Goal: Information Seeking & Learning: Check status

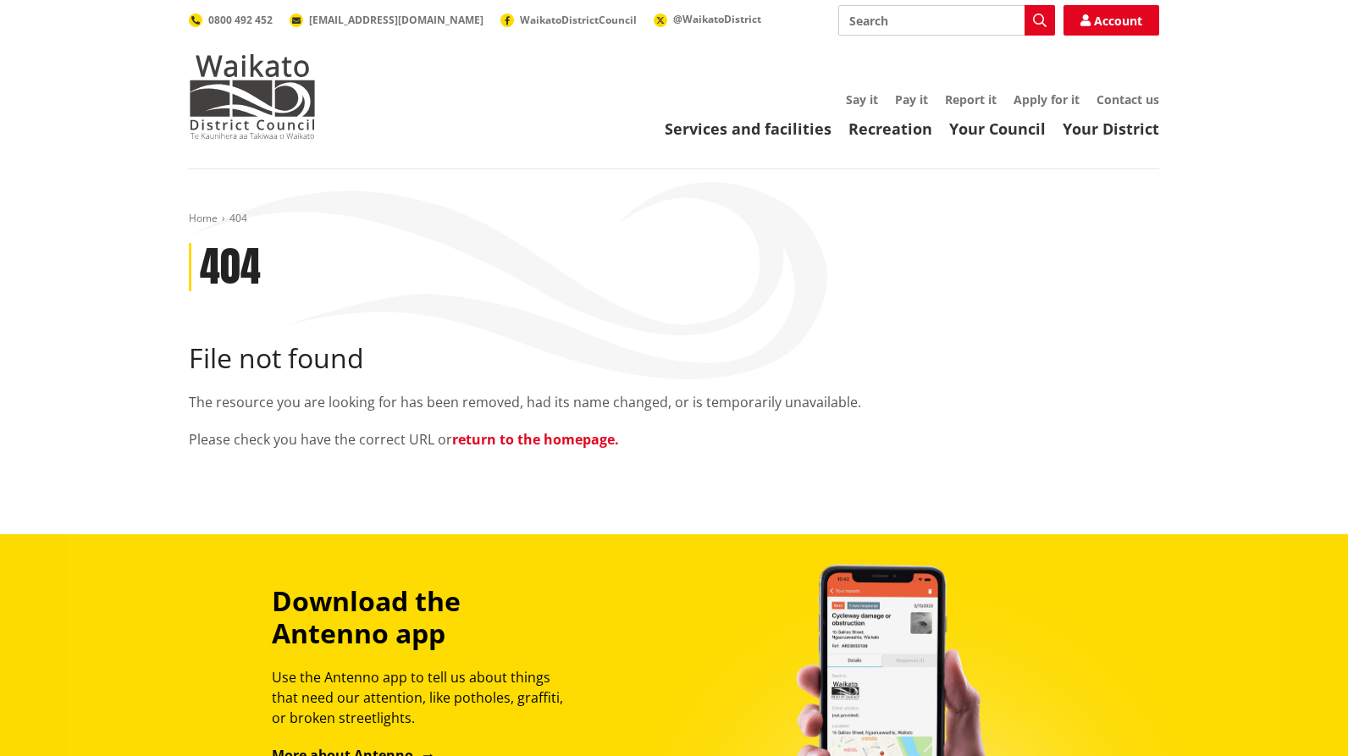
click at [587, 439] on link "return to the homepage." at bounding box center [535, 439] width 167 height 19
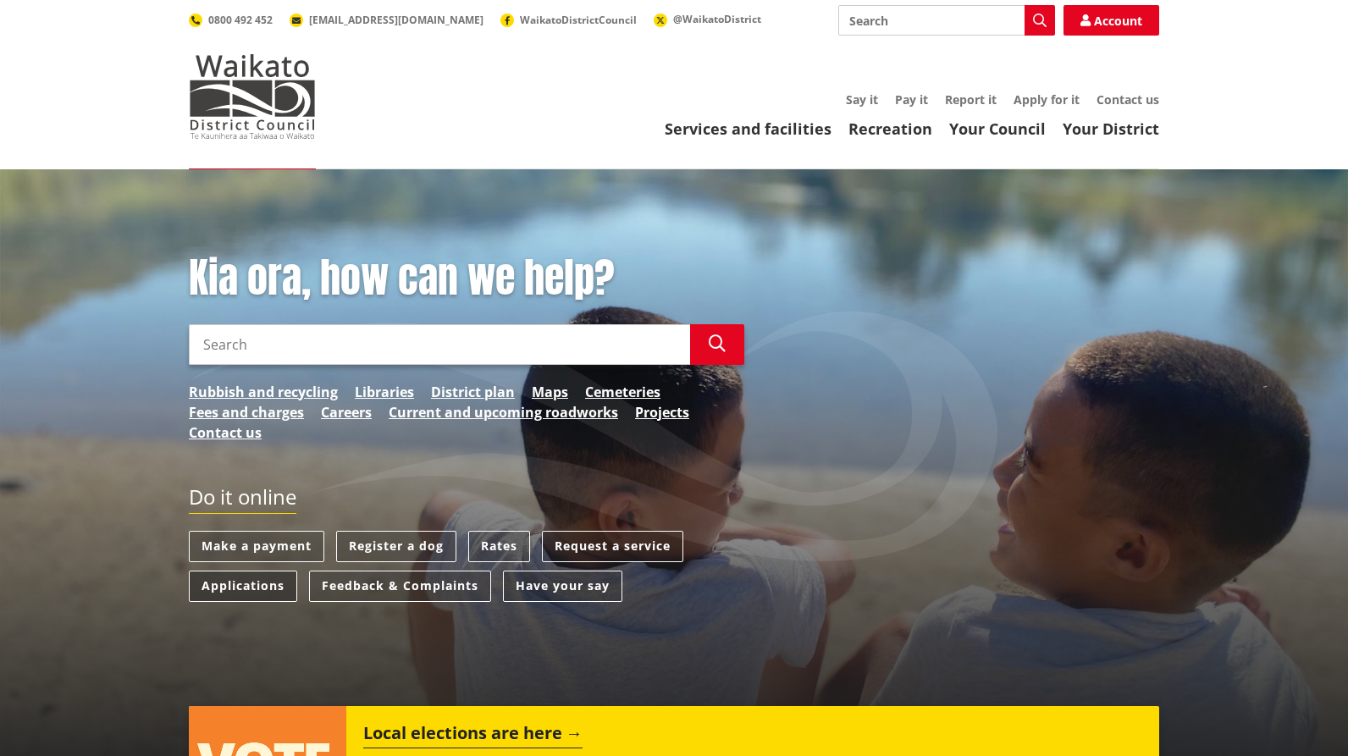
click at [250, 585] on link "Applications" at bounding box center [243, 586] width 108 height 31
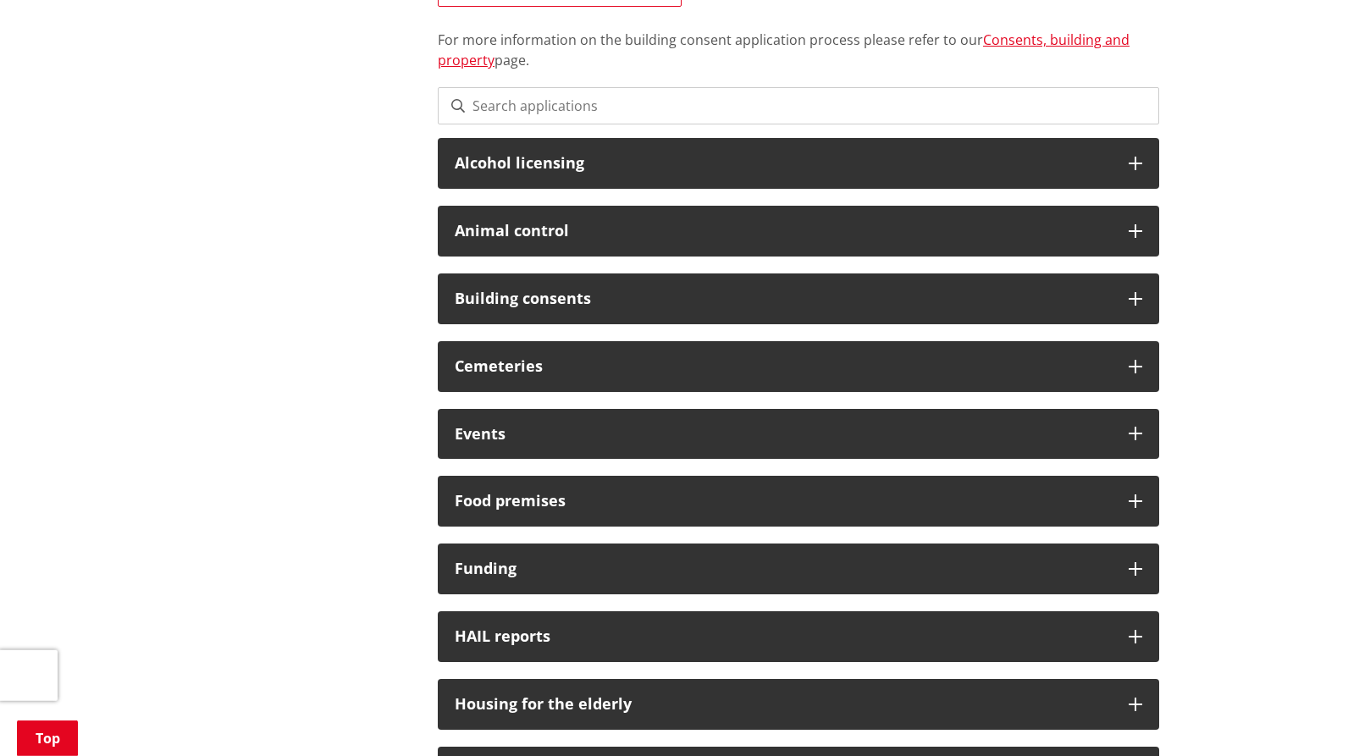
scroll to position [440, 0]
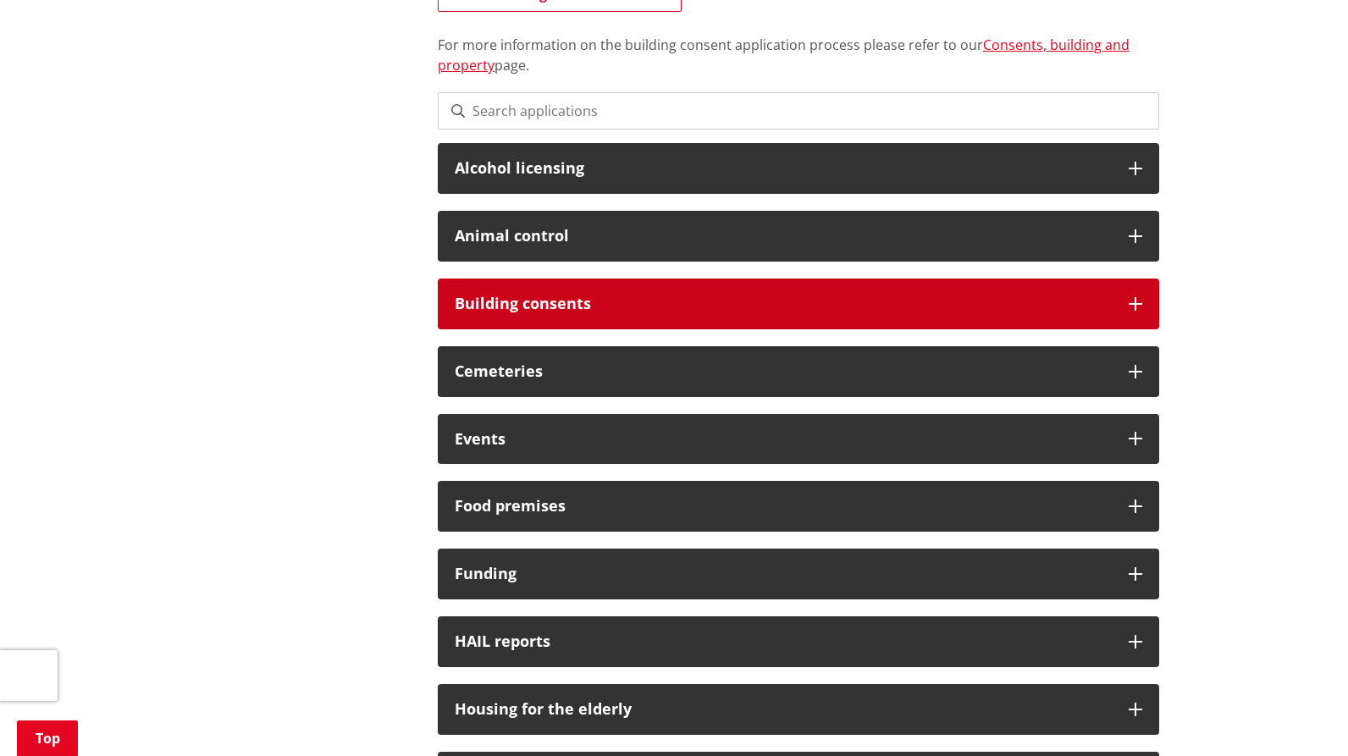
click at [538, 290] on div "Building consents" at bounding box center [798, 303] width 721 height 51
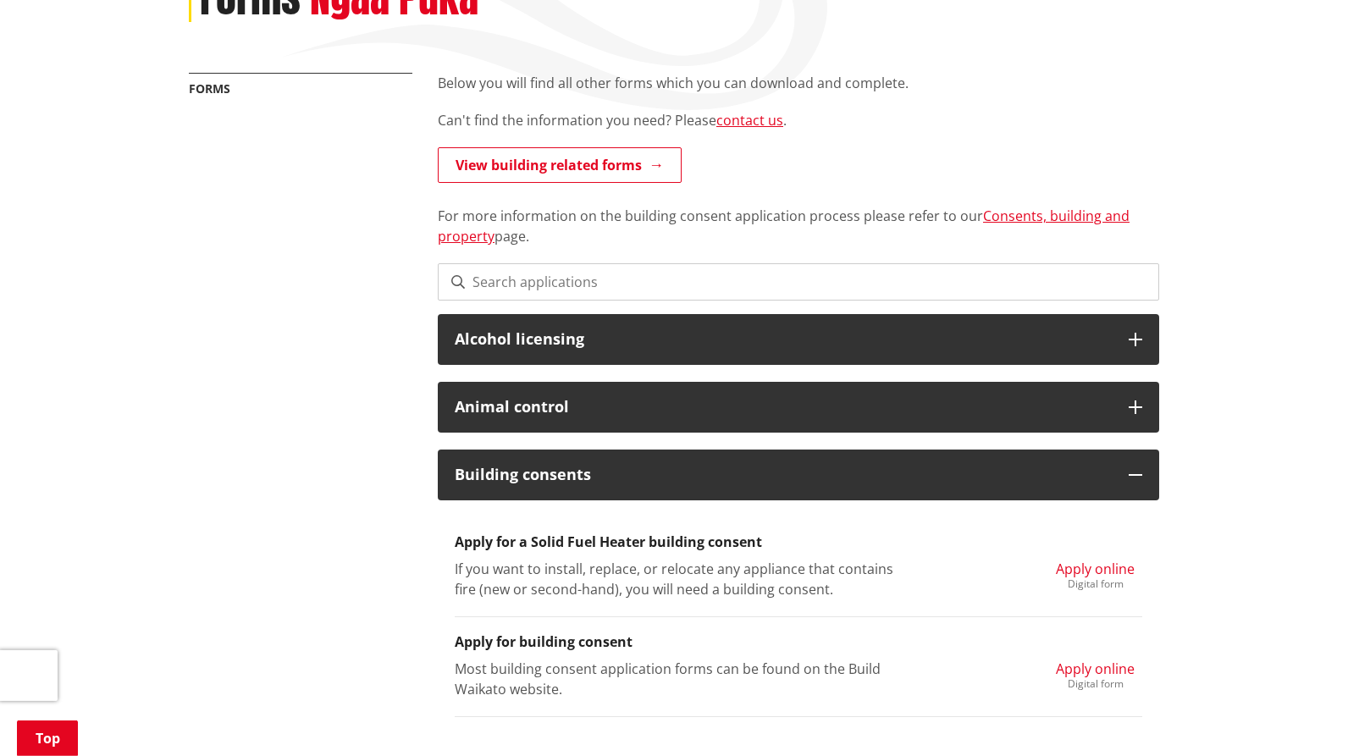
scroll to position [264, 0]
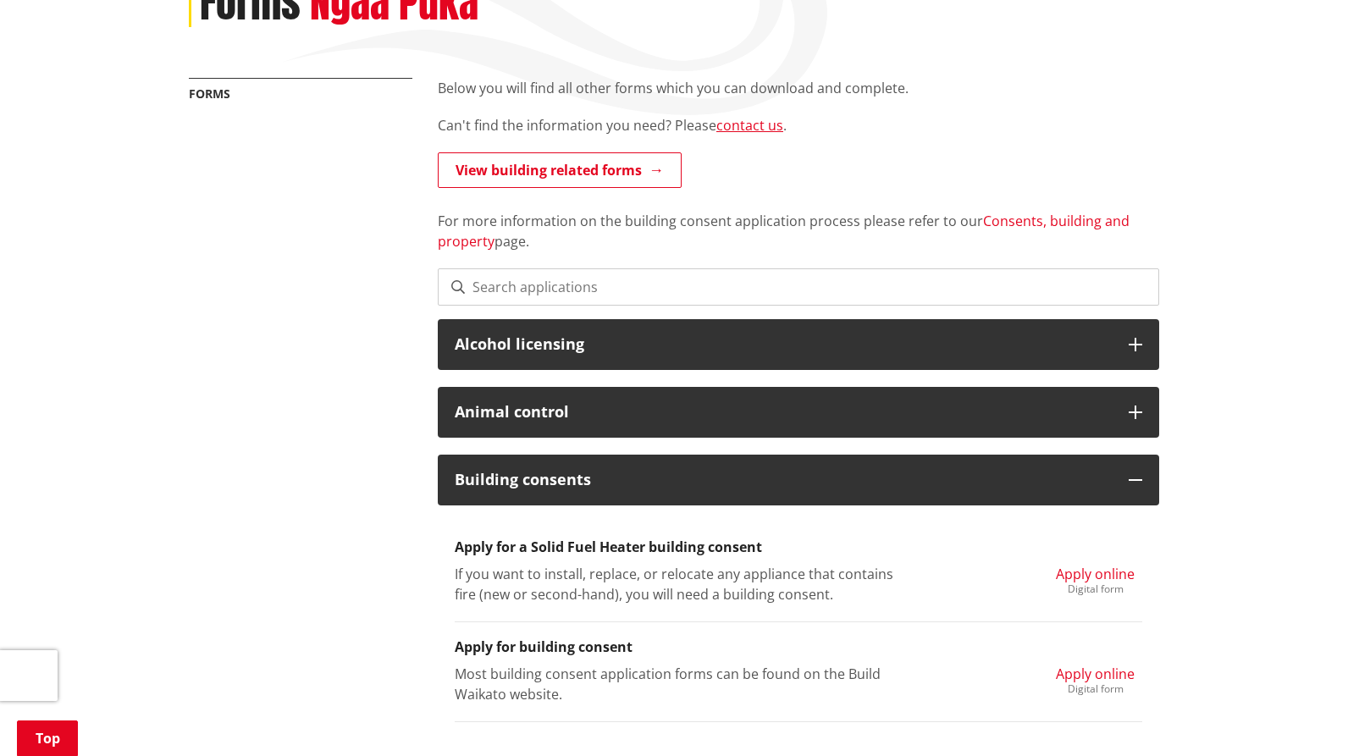
click at [1098, 221] on link "Consents, building and property" at bounding box center [784, 231] width 692 height 39
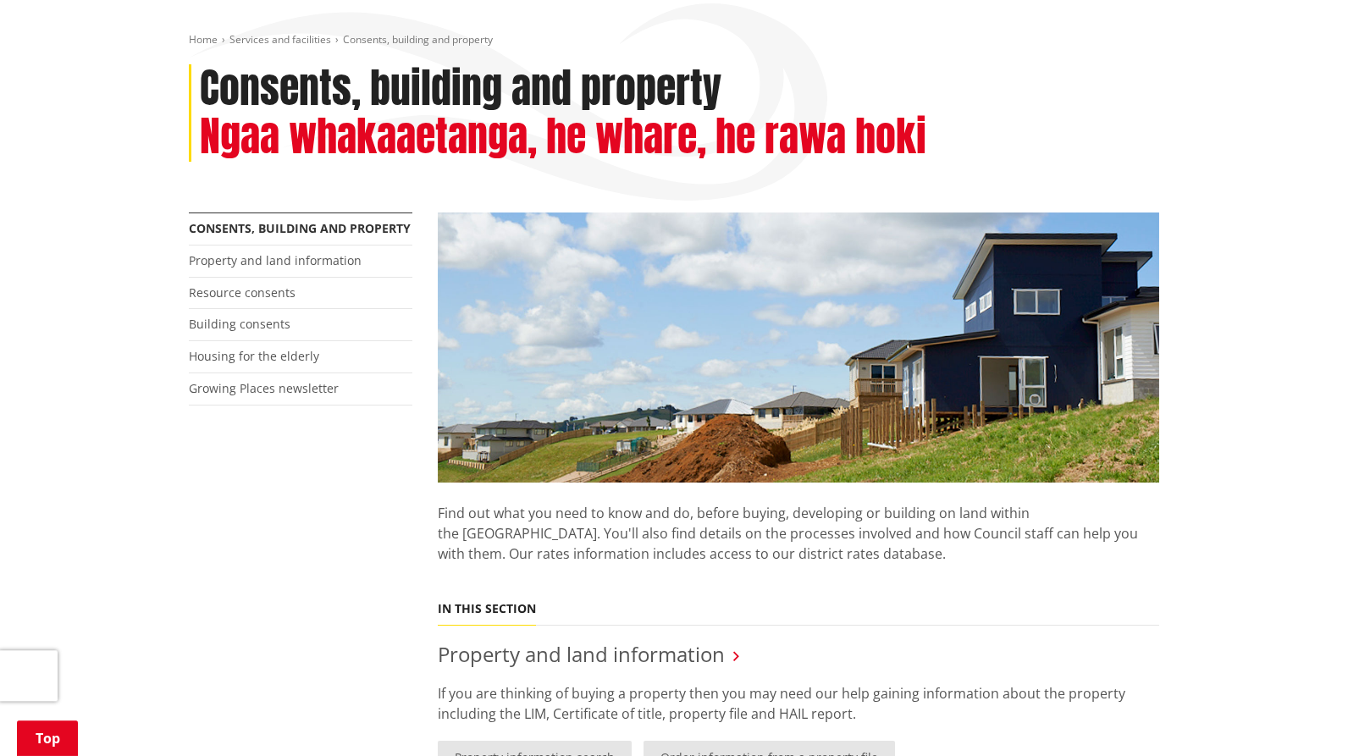
scroll to position [176, 0]
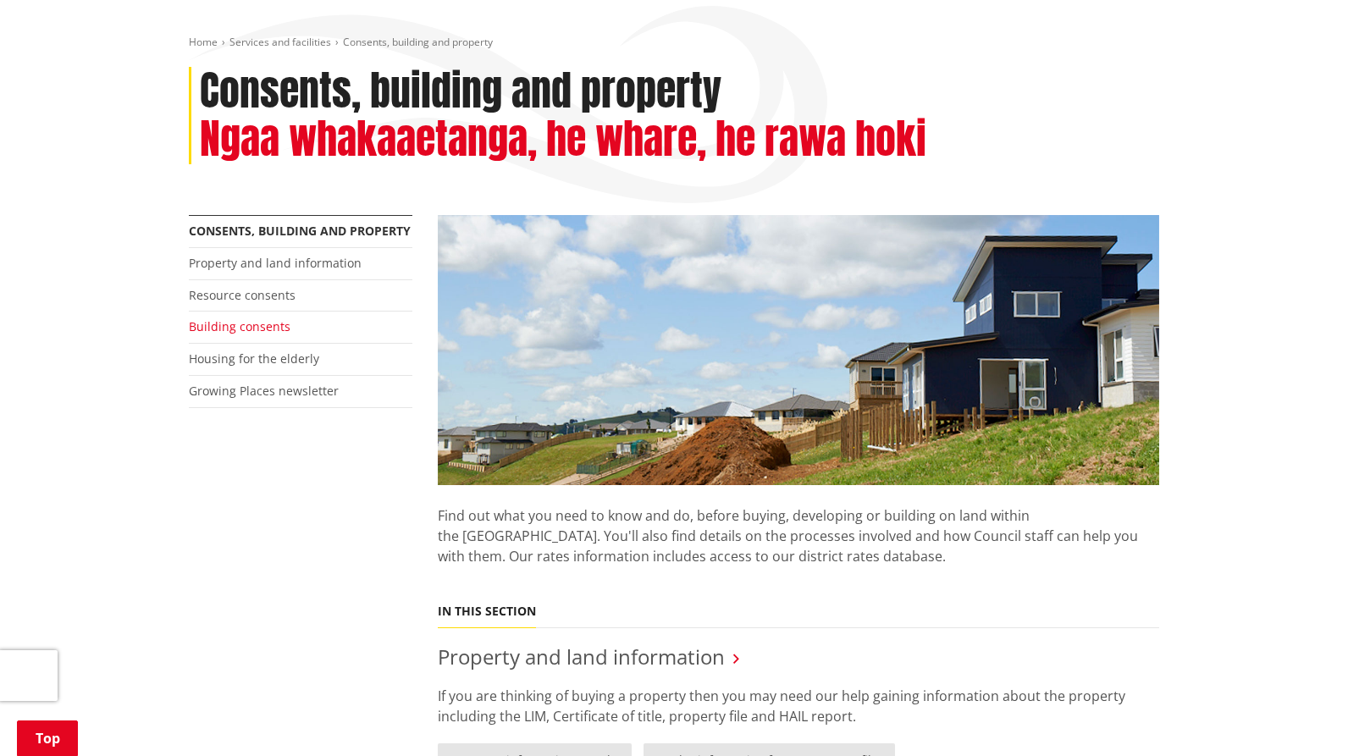
click at [257, 328] on link "Building consents" at bounding box center [240, 326] width 102 height 16
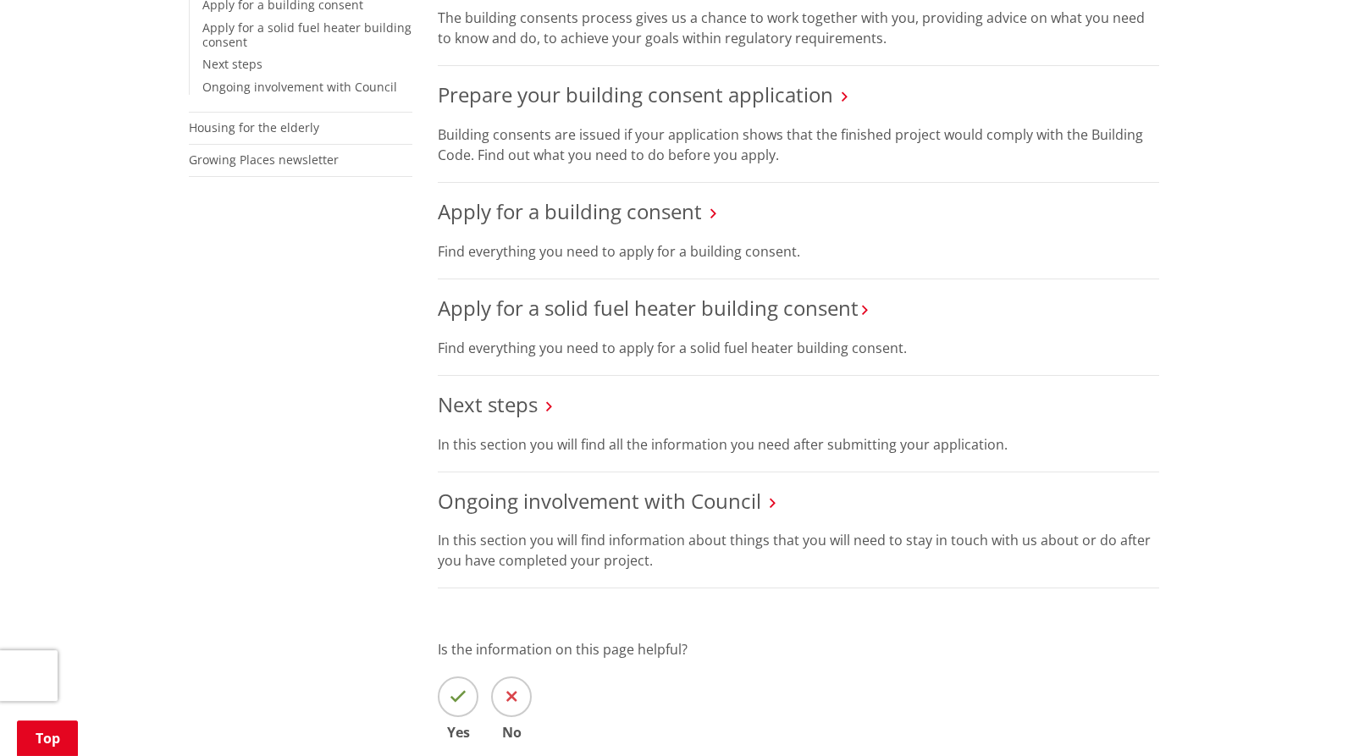
scroll to position [528, 0]
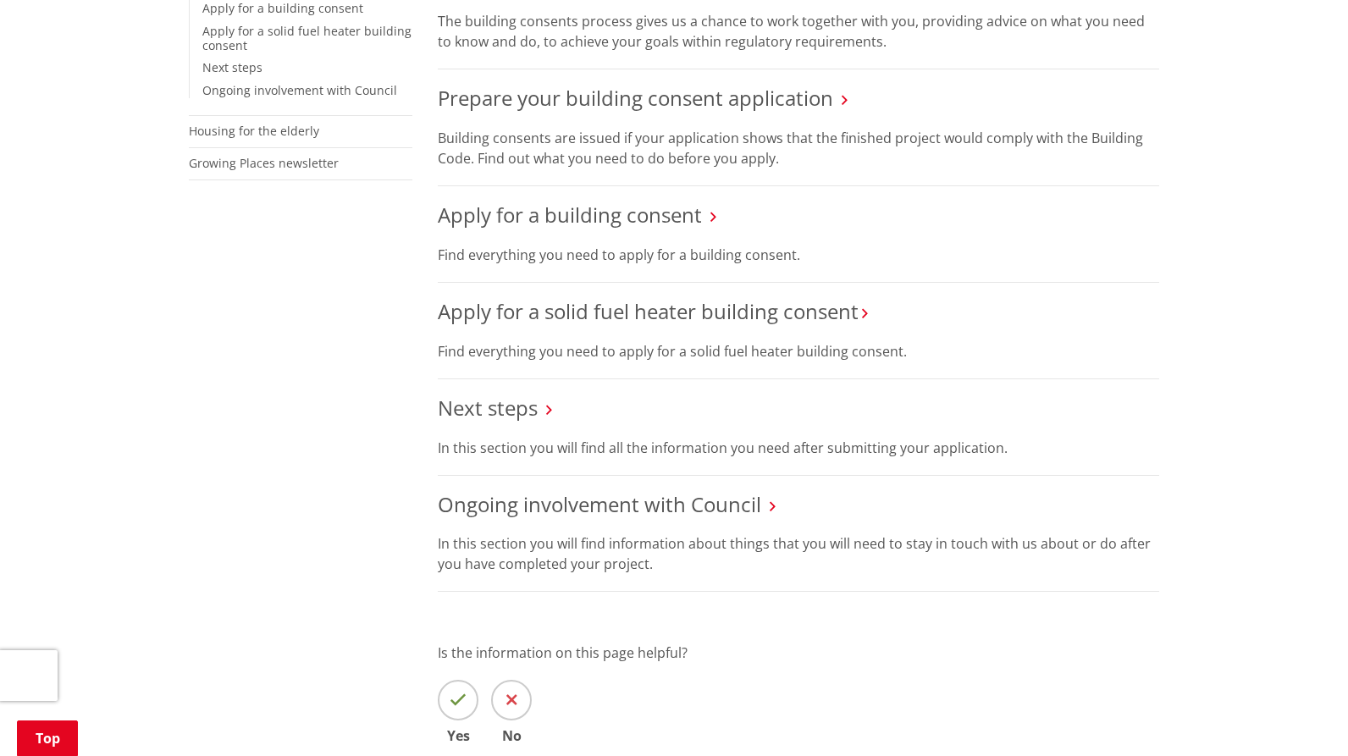
click at [554, 411] on h3 "Next steps" at bounding box center [798, 408] width 721 height 25
click at [547, 408] on h3 "Next steps" at bounding box center [798, 408] width 721 height 25
click at [549, 411] on icon at bounding box center [549, 409] width 6 height 15
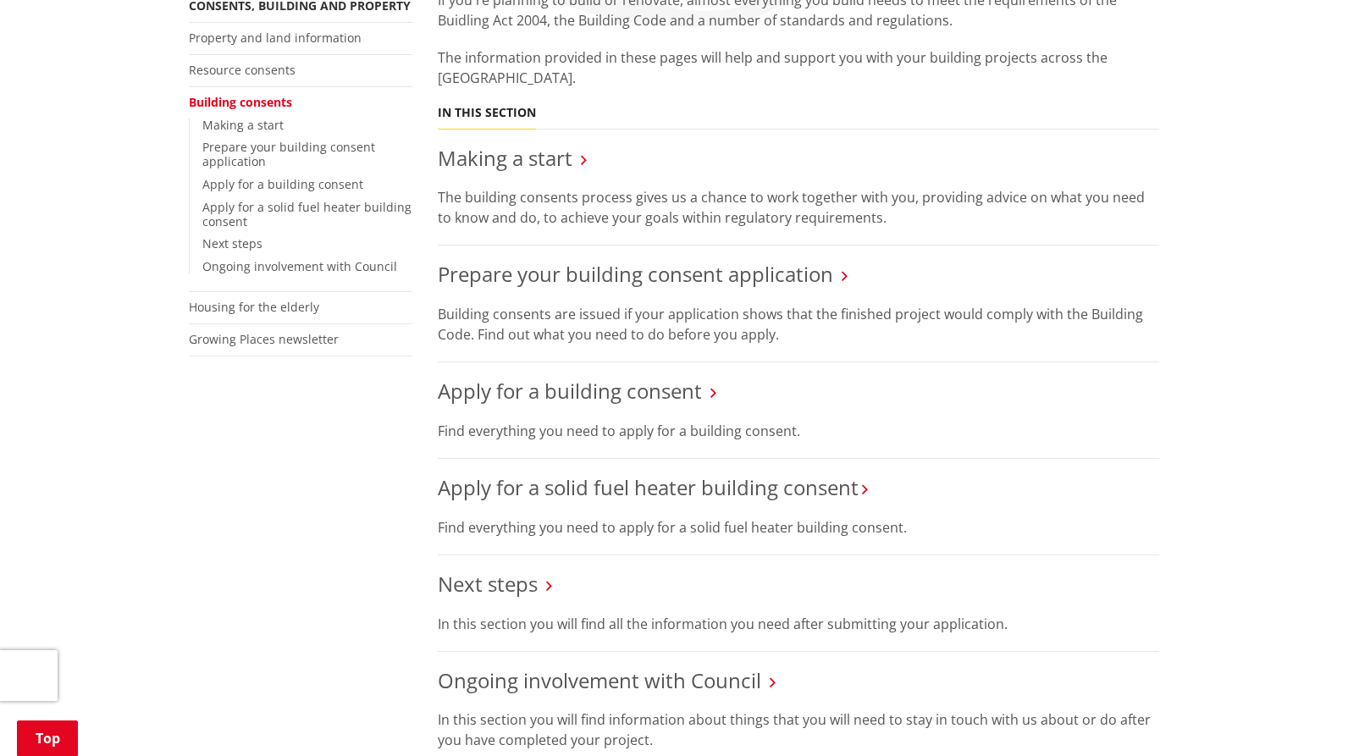
click at [711, 396] on icon at bounding box center [713, 392] width 6 height 15
click at [678, 394] on link "Apply for a building consent" at bounding box center [570, 391] width 264 height 28
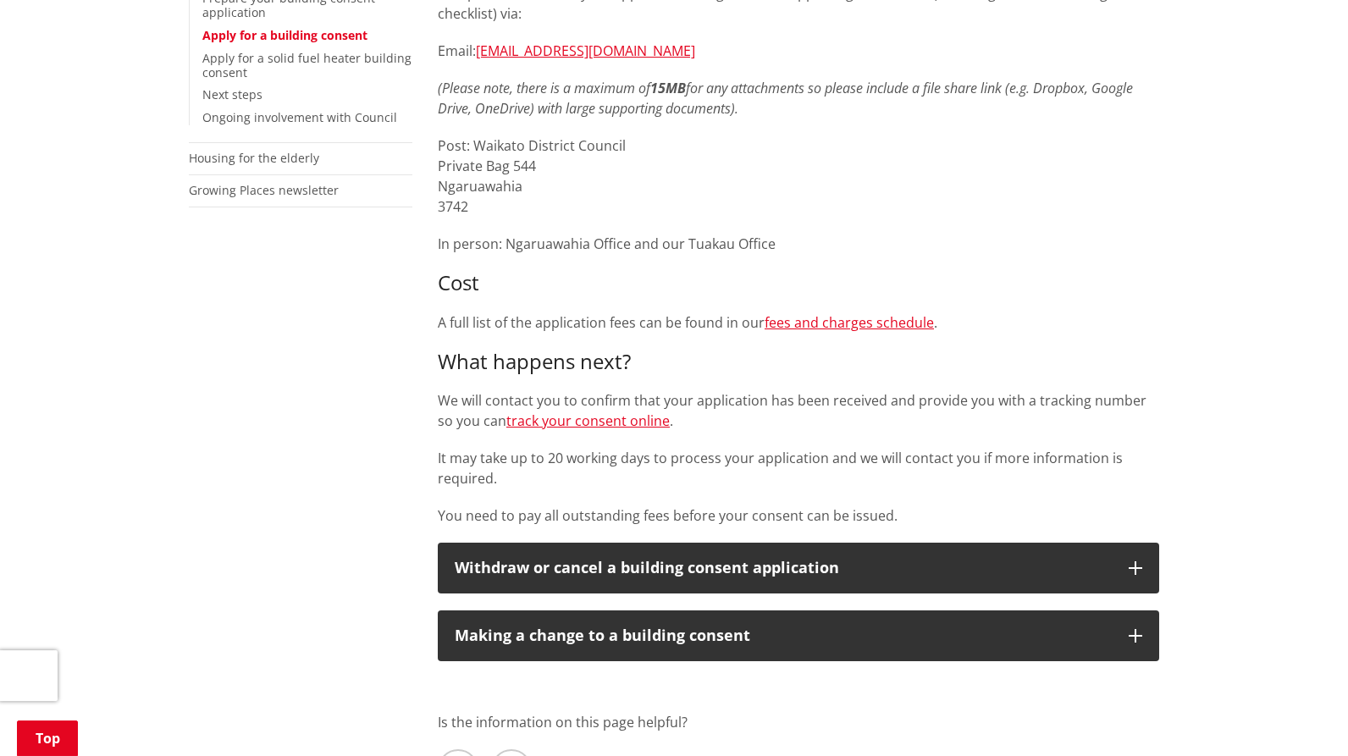
scroll to position [528, 0]
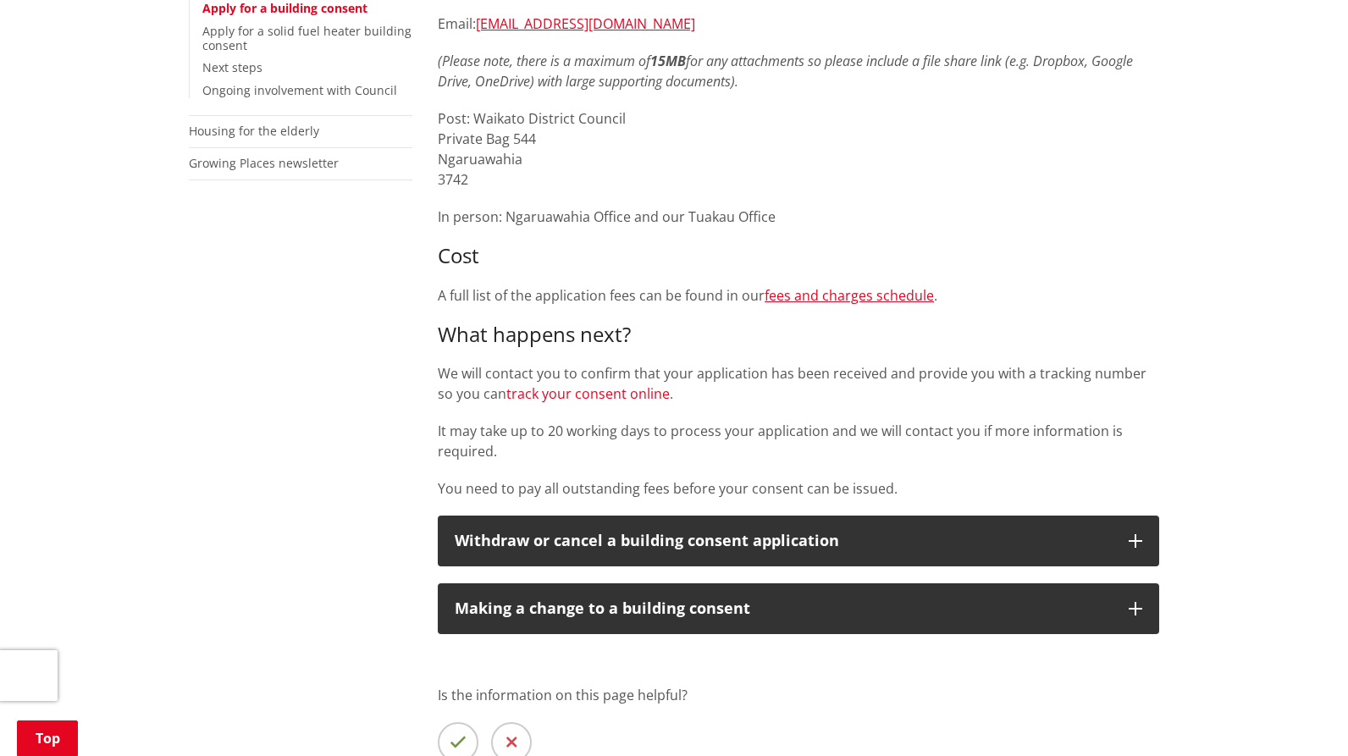
click at [631, 397] on link "track your consent online" at bounding box center [587, 393] width 163 height 19
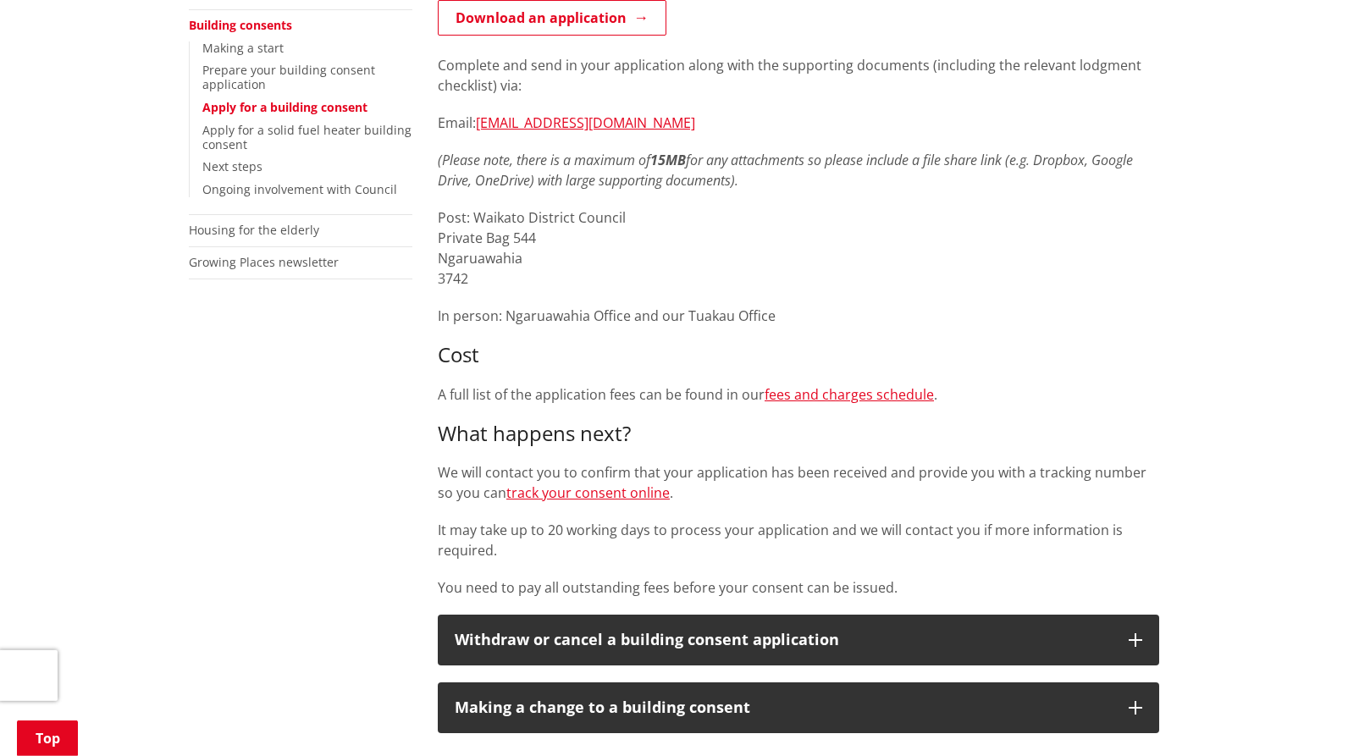
scroll to position [440, 0]
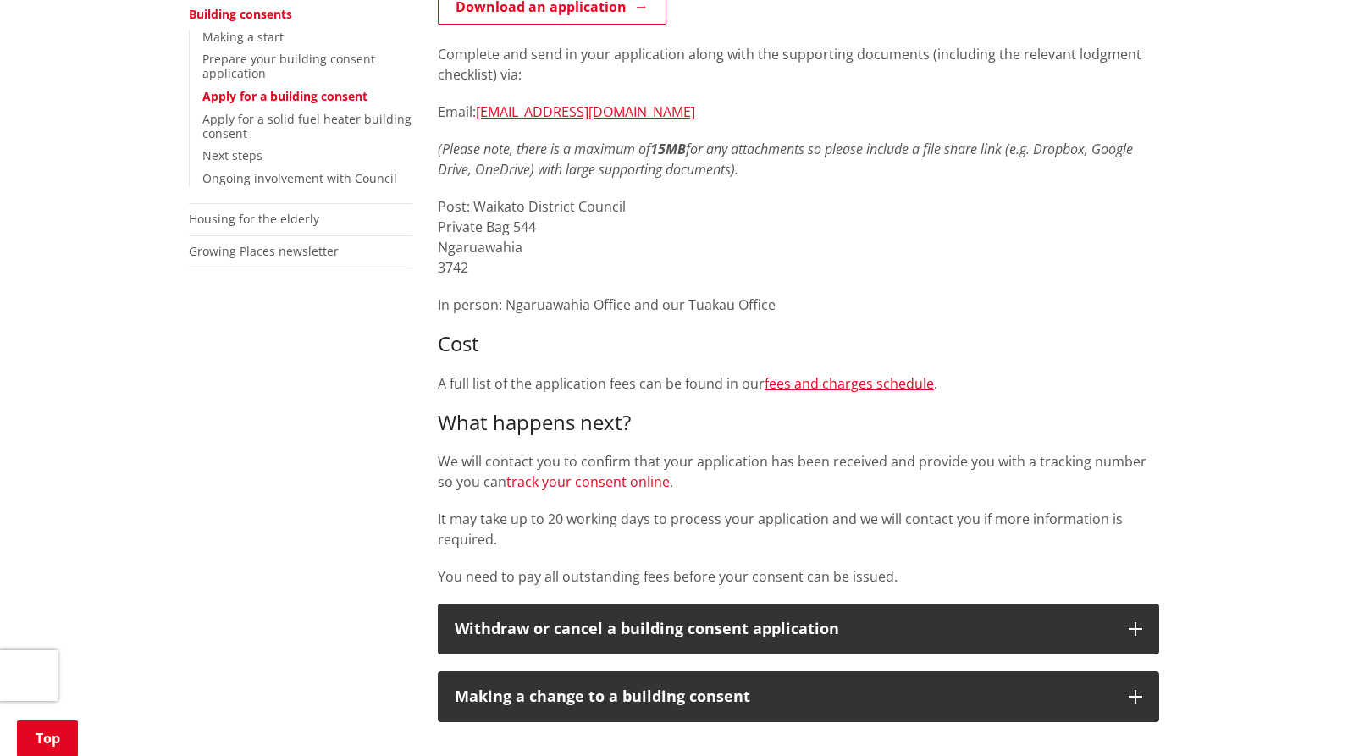
click at [629, 482] on link "track your consent online" at bounding box center [587, 481] width 163 height 19
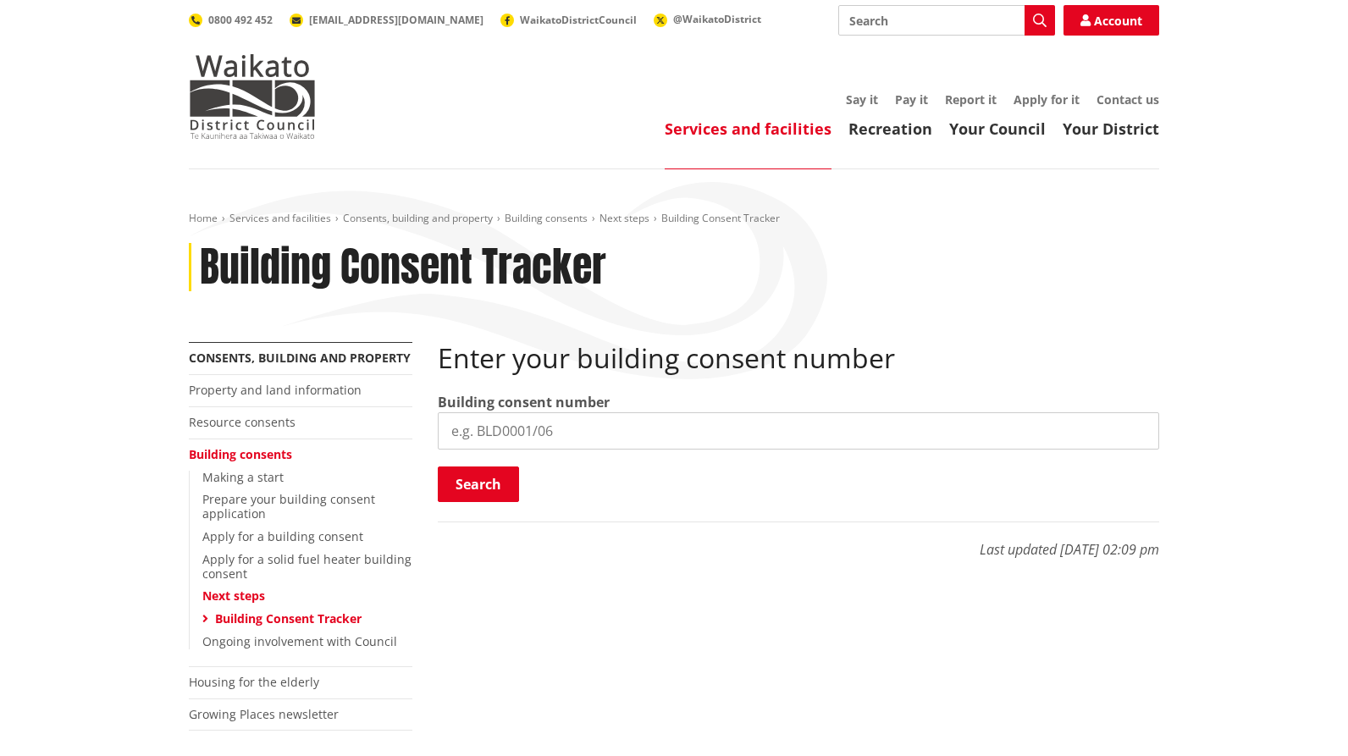
click at [583, 426] on input "search" at bounding box center [798, 430] width 721 height 37
paste input "BLD0296/26"
type input "BLD0296/26"
click at [460, 480] on button "Search" at bounding box center [478, 484] width 81 height 36
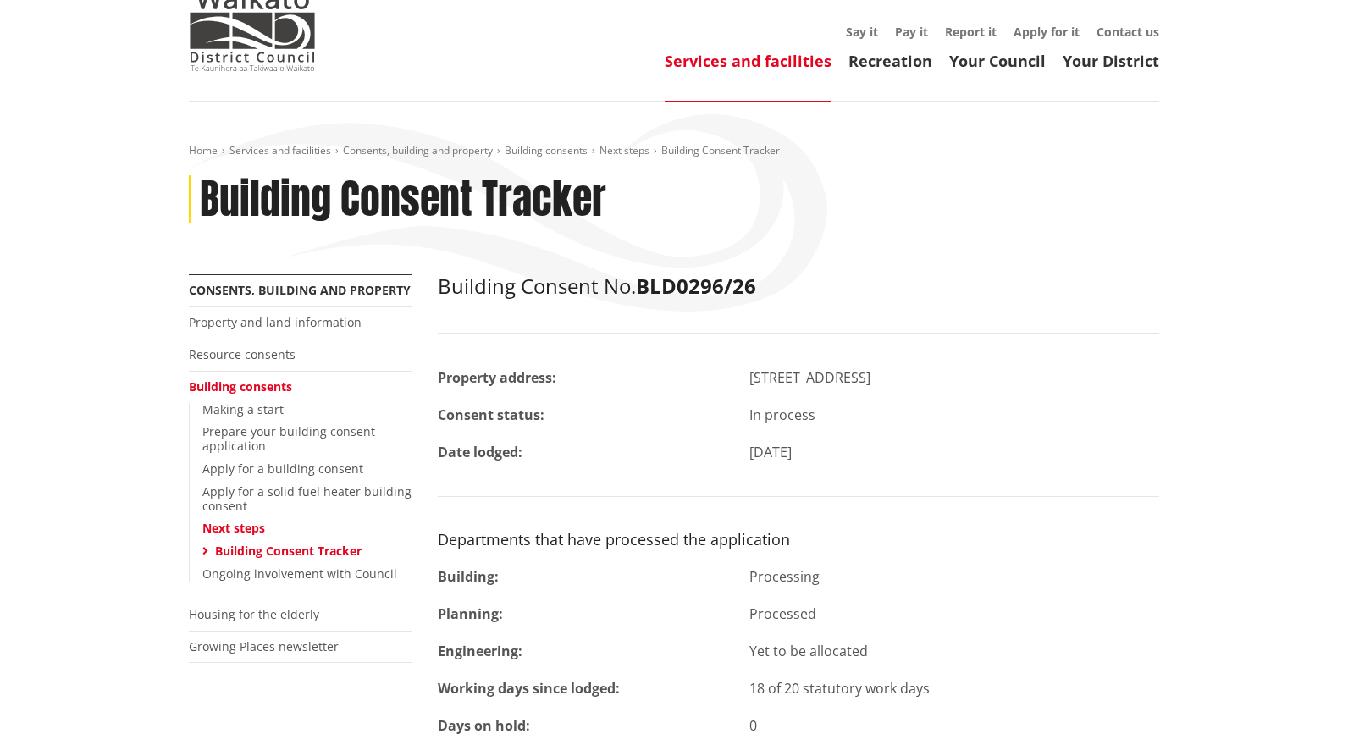
scroll to position [58, 0]
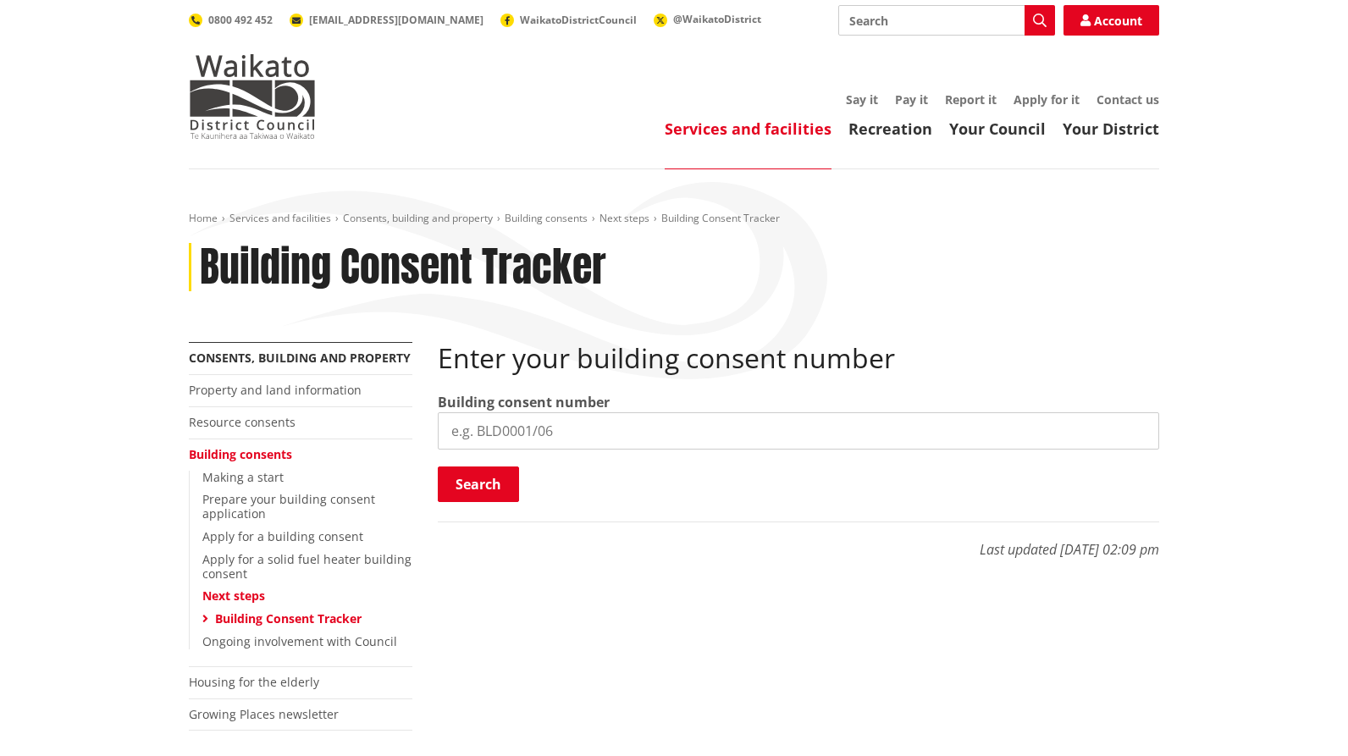
click at [565, 428] on input "search" at bounding box center [798, 430] width 721 height 37
paste input "BLD0261/26"
type input "BLD0261/26"
click at [478, 480] on button "Search" at bounding box center [478, 484] width 81 height 36
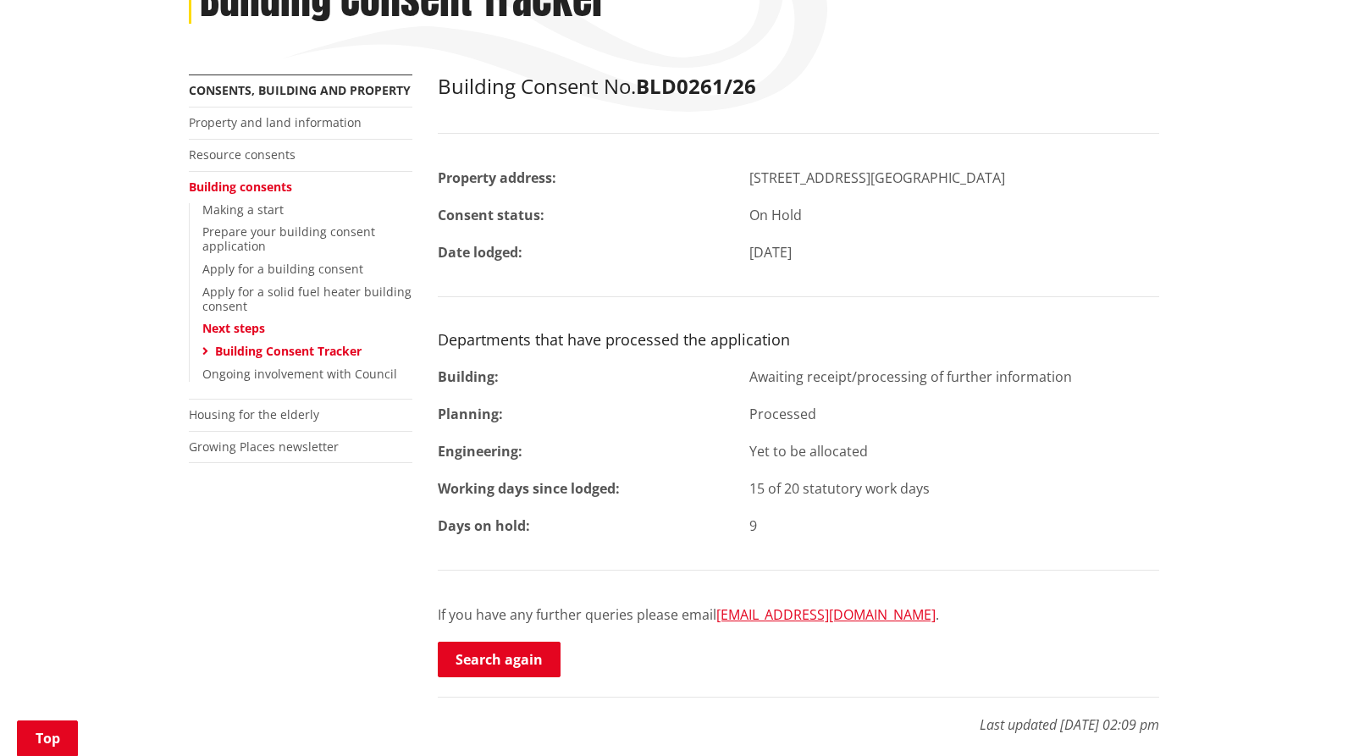
scroll to position [264, 0]
